Goal: Task Accomplishment & Management: Manage account settings

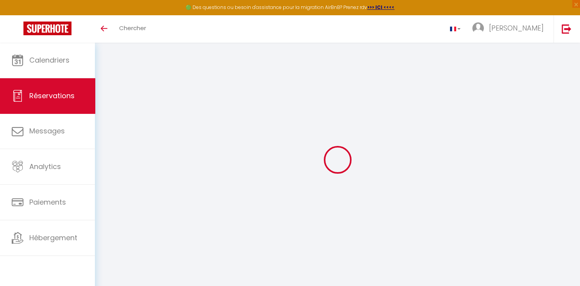
select select
checkbox input "false"
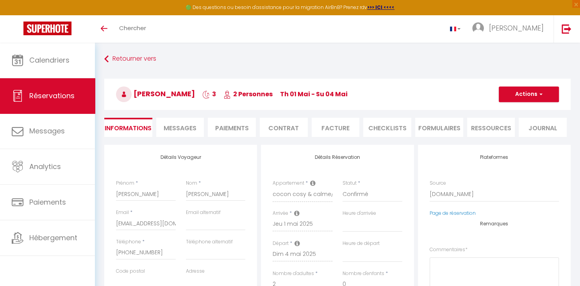
select select
checkbox input "false"
type textarea "** THIS RESERVATION HAS BEEN PRE-PAID ** Reservation has a cancellation grace p…"
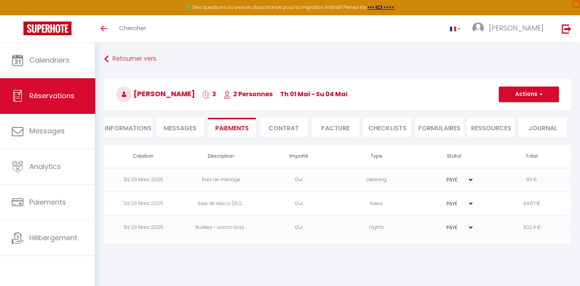
scroll to position [42, 0]
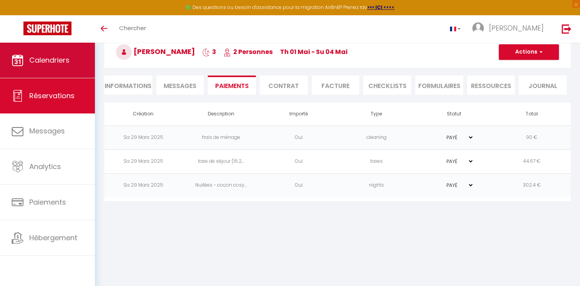
click at [63, 57] on span "Calendriers" at bounding box center [49, 60] width 40 height 10
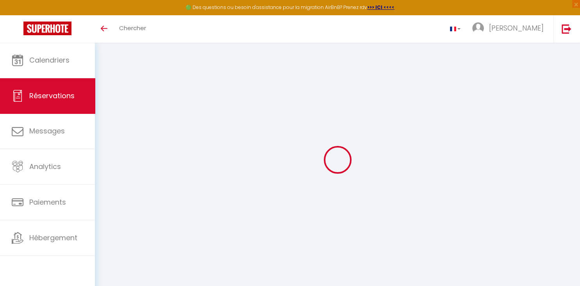
select select
checkbox input "false"
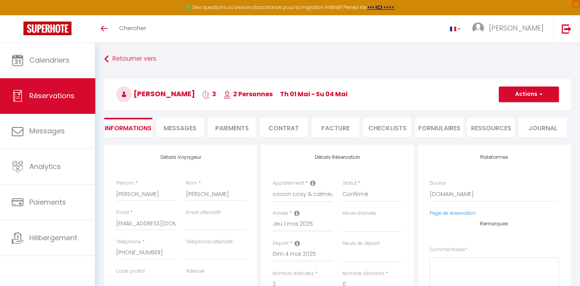
select select
checkbox input "false"
type textarea "** THIS RESERVATION HAS BEEN PRE-PAID ** Reservation has a cancellation grace p…"
